Goal: Task Accomplishment & Management: Complete application form

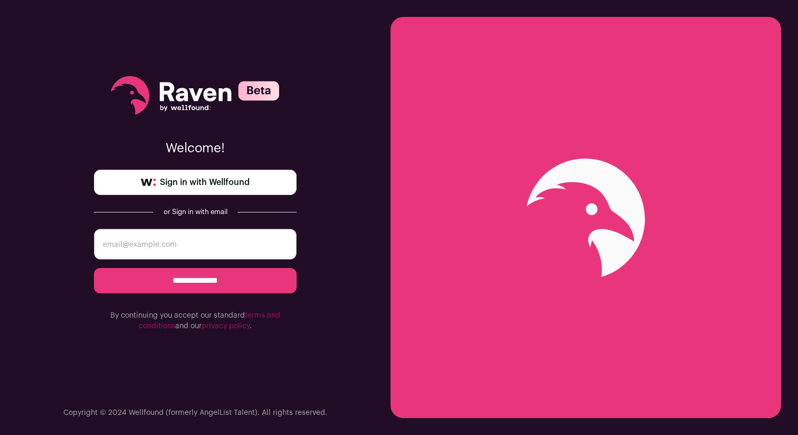
click at [243, 185] on span "Sign in with Wellfound" at bounding box center [205, 182] width 90 height 13
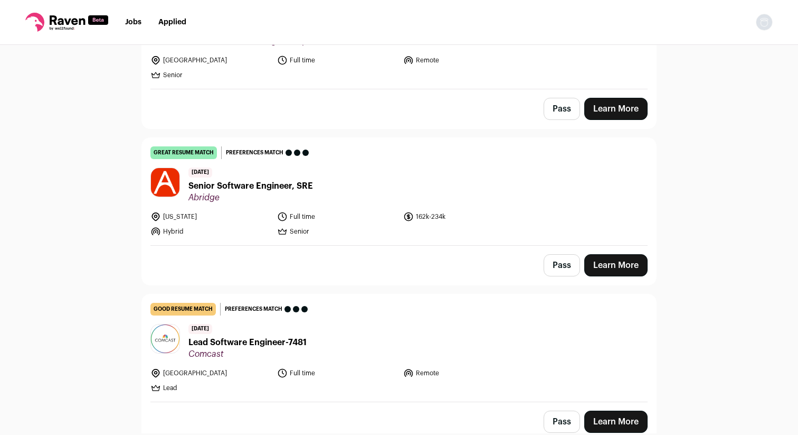
scroll to position [176, 0]
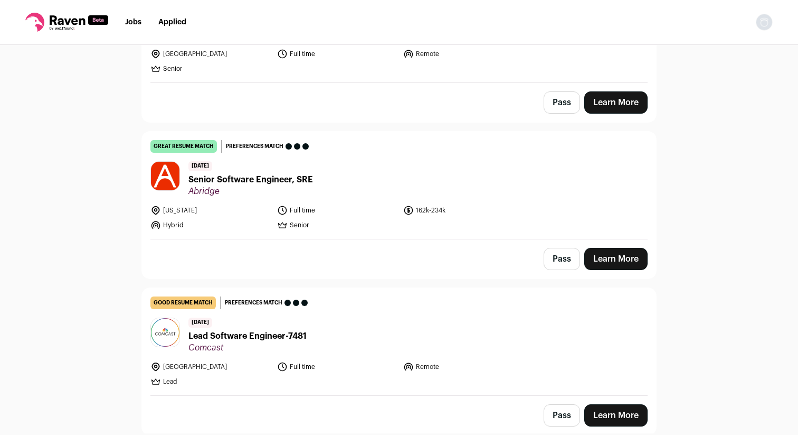
click at [251, 178] on span "Senior Software Engineer, SRE" at bounding box center [251, 179] width 125 height 13
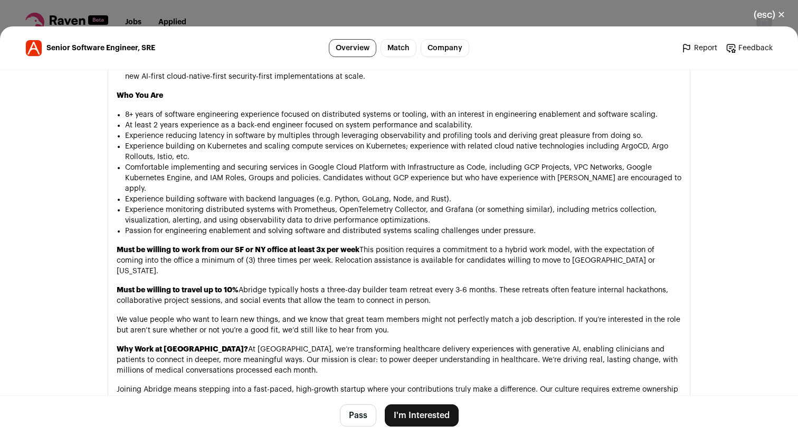
scroll to position [966, 0]
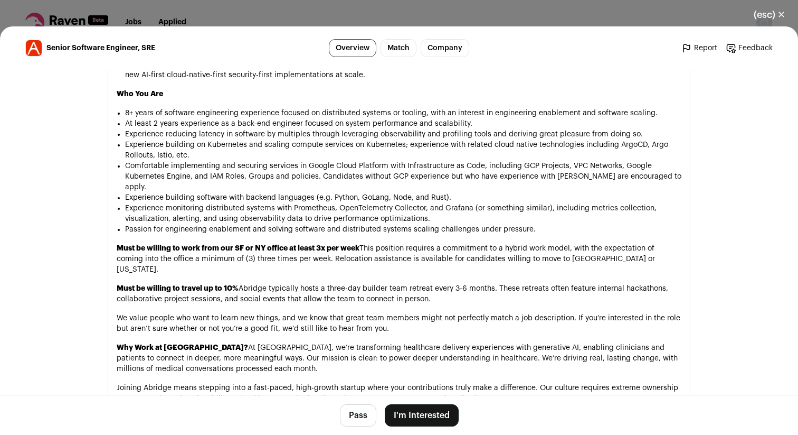
click at [417, 415] on button "I'm Interested" at bounding box center [422, 415] width 74 height 22
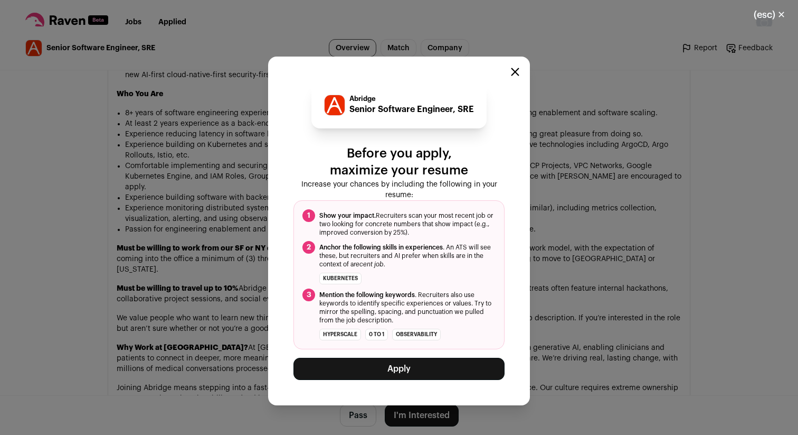
click at [397, 372] on button "Apply" at bounding box center [399, 369] width 211 height 22
